Goal: Navigation & Orientation: Understand site structure

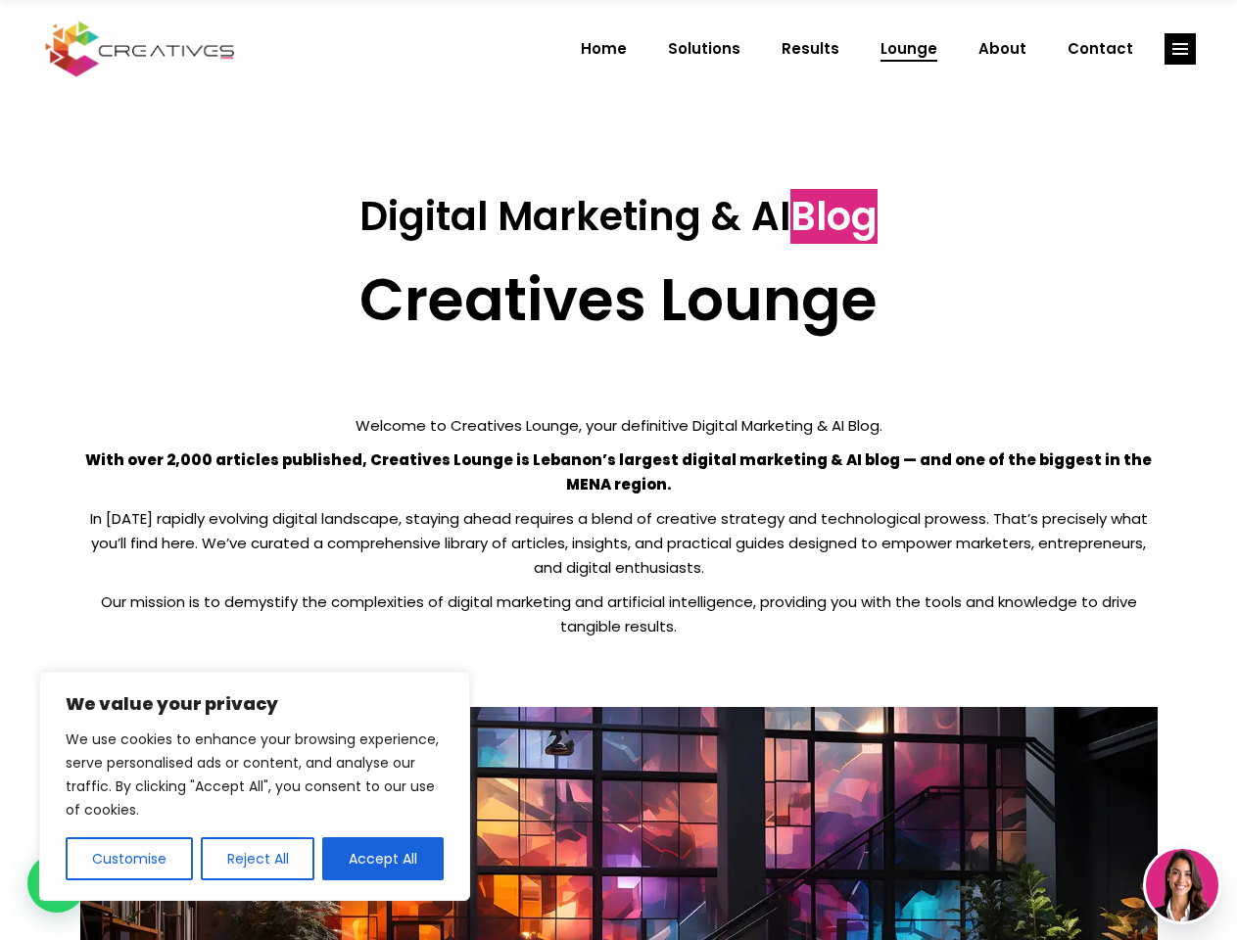
click at [618, 470] on p "With over 2,000 articles published, Creatives Lounge is Lebanon’s largest digit…" at bounding box center [618, 471] width 1077 height 49
click at [128, 859] on button "Customise" at bounding box center [129, 858] width 127 height 43
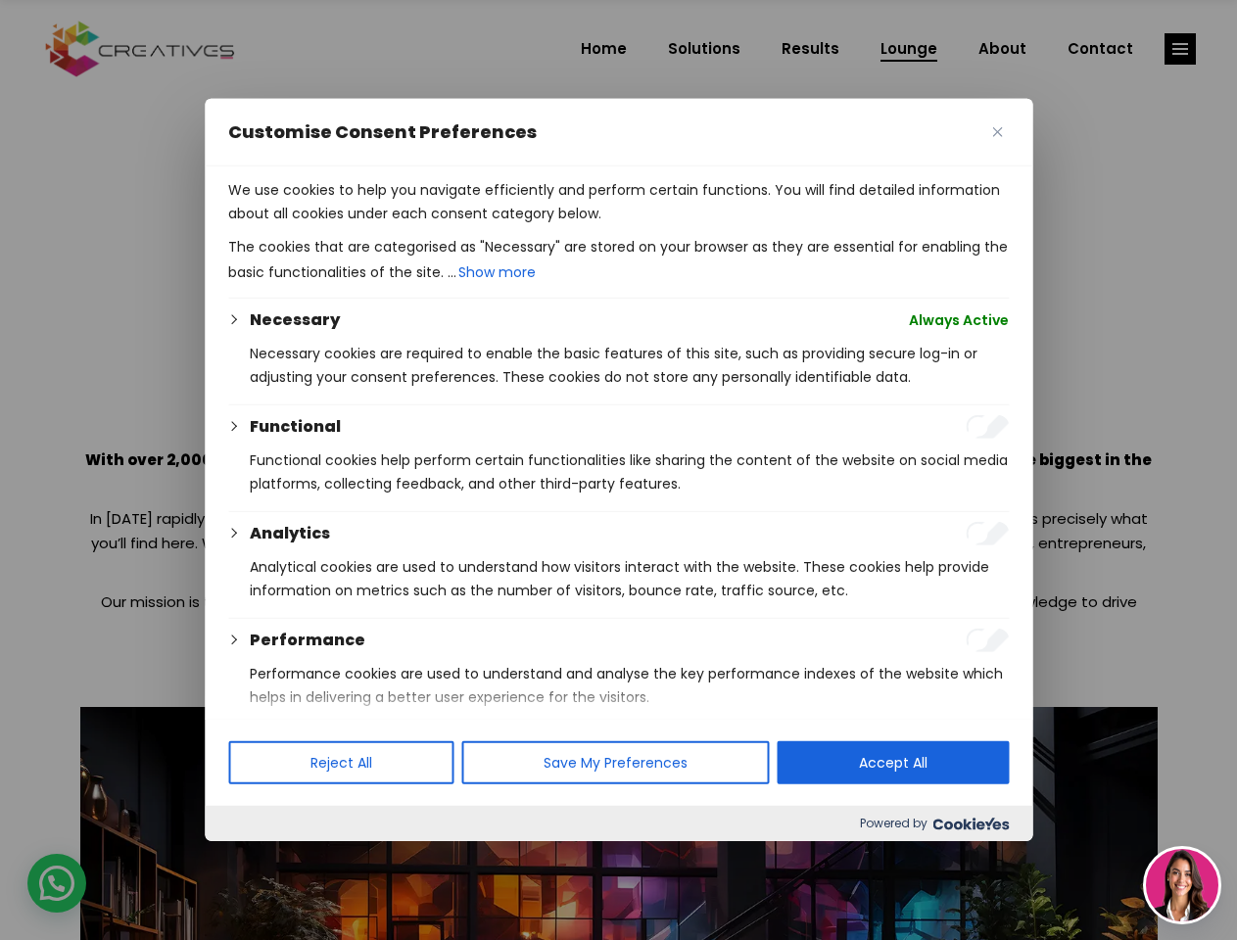
click at [257, 859] on div at bounding box center [618, 470] width 1237 height 940
click at [1180, 49] on div at bounding box center [618, 470] width 1237 height 940
click at [1182, 885] on img at bounding box center [1182, 885] width 72 height 72
